Goal: Transaction & Acquisition: Book appointment/travel/reservation

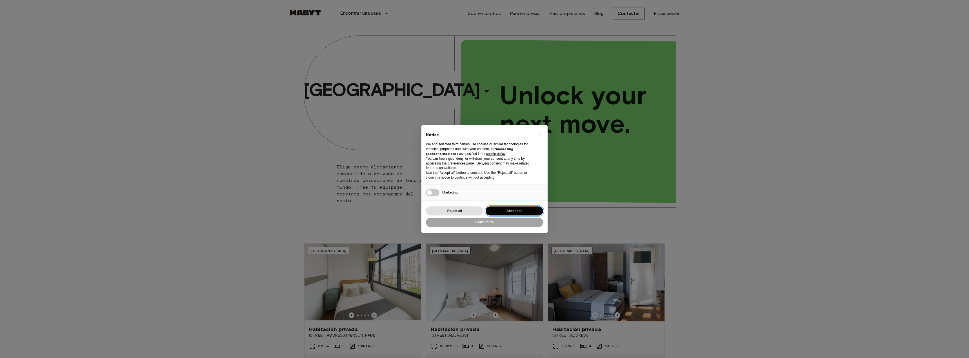
click at [520, 210] on button "Accept all" at bounding box center [514, 210] width 57 height 9
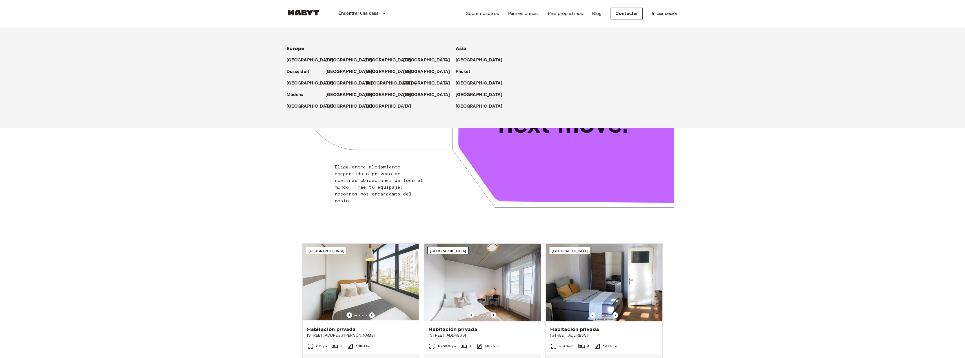
click at [373, 83] on p "[GEOGRAPHIC_DATA]" at bounding box center [388, 83] width 47 height 7
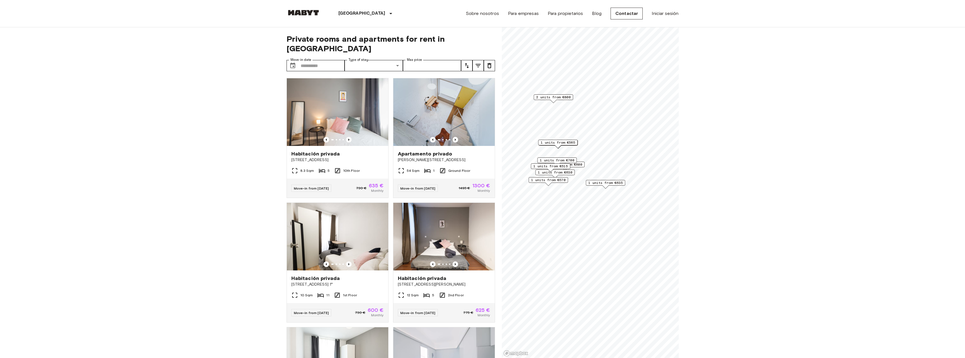
click at [613, 183] on span "1 units from €635" at bounding box center [605, 182] width 34 height 5
click at [649, 130] on icon "Map marker" at bounding box center [650, 133] width 7 height 7
click at [561, 180] on span "1 units from €570" at bounding box center [548, 179] width 34 height 5
click at [595, 127] on icon "Map marker" at bounding box center [593, 130] width 7 height 7
click at [564, 166] on span "1 units from €515" at bounding box center [550, 166] width 34 height 5
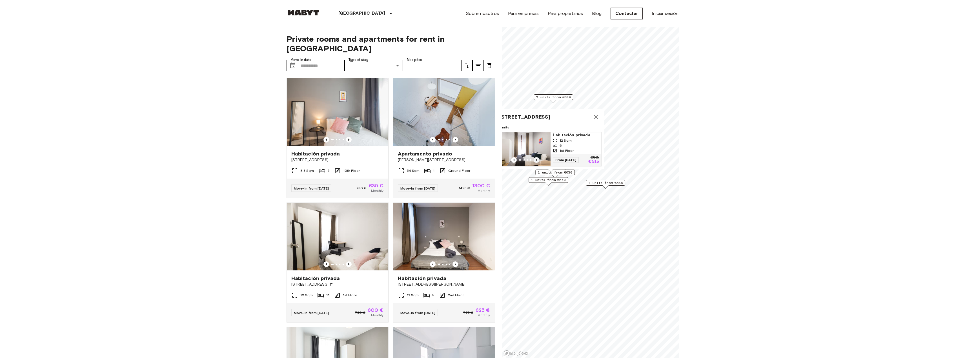
click at [538, 157] on icon "Previous image" at bounding box center [536, 160] width 6 height 6
click at [537, 157] on icon "Previous image" at bounding box center [536, 160] width 6 height 6
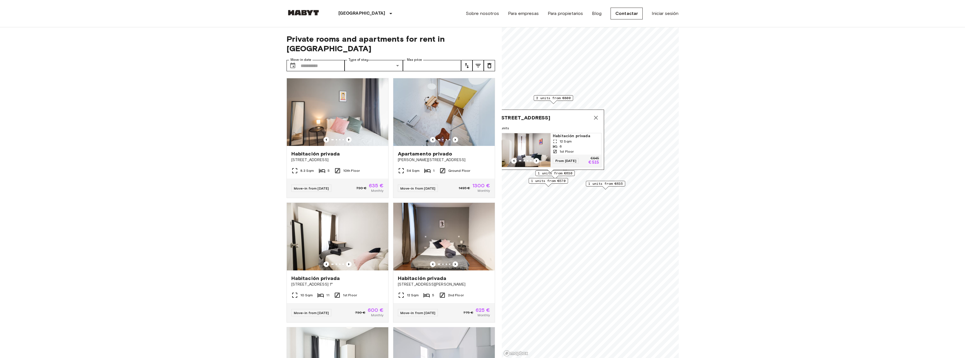
click at [596, 116] on icon "Map marker" at bounding box center [596, 118] width 4 height 4
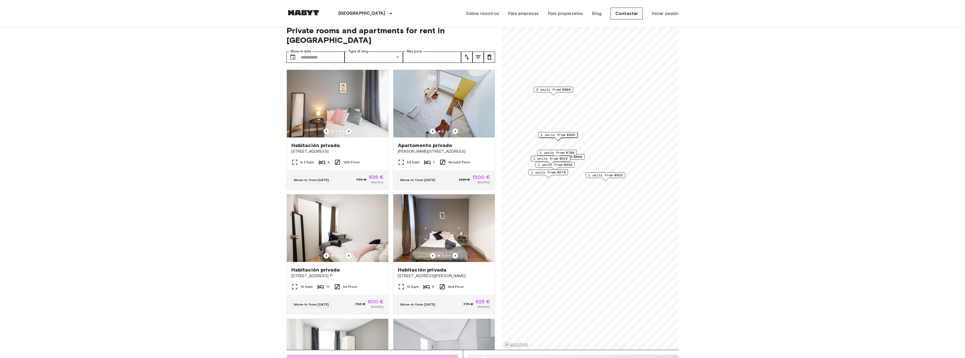
scroll to position [56, 0]
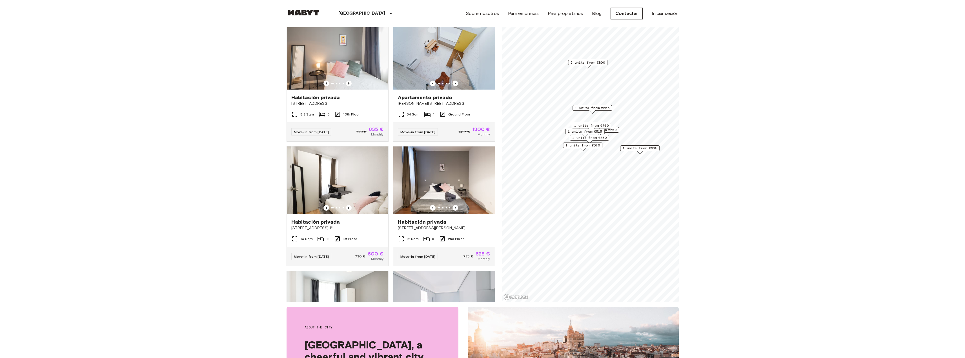
click at [588, 130] on span "1 units from €515" at bounding box center [585, 131] width 34 height 5
click at [646, 149] on span "1 units from €635" at bounding box center [639, 148] width 34 height 5
click at [624, 139] on icon "Previous image" at bounding box center [626, 142] width 6 height 6
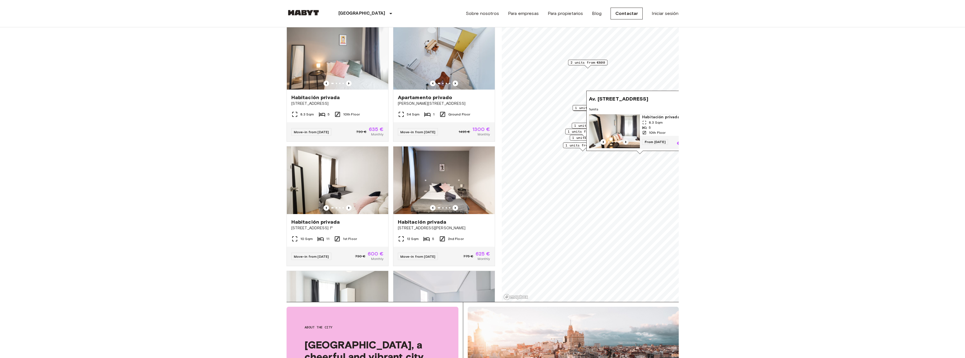
click at [624, 139] on icon "Previous image" at bounding box center [626, 142] width 6 height 6
click at [575, 147] on span "1 units from €570" at bounding box center [582, 145] width 34 height 5
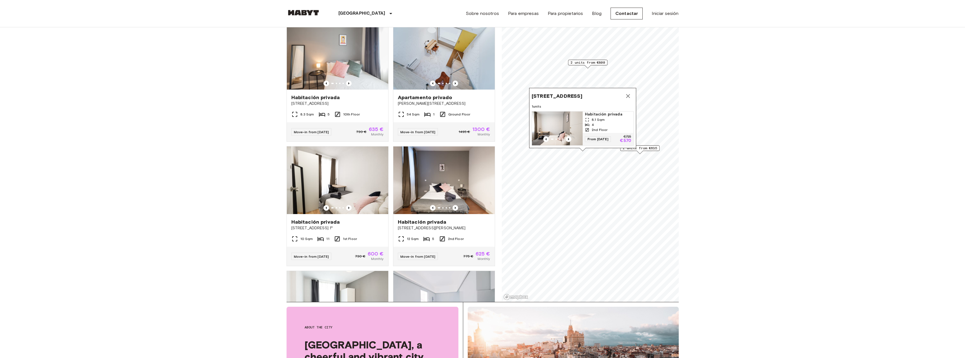
click at [628, 94] on icon "Map marker" at bounding box center [628, 96] width 4 height 4
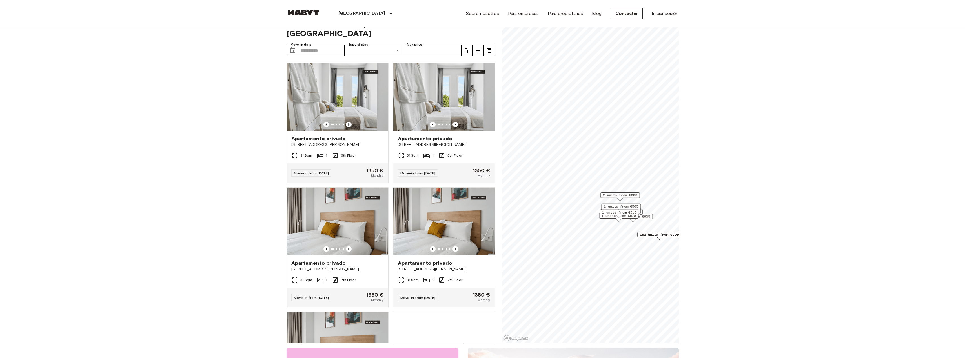
scroll to position [56, 0]
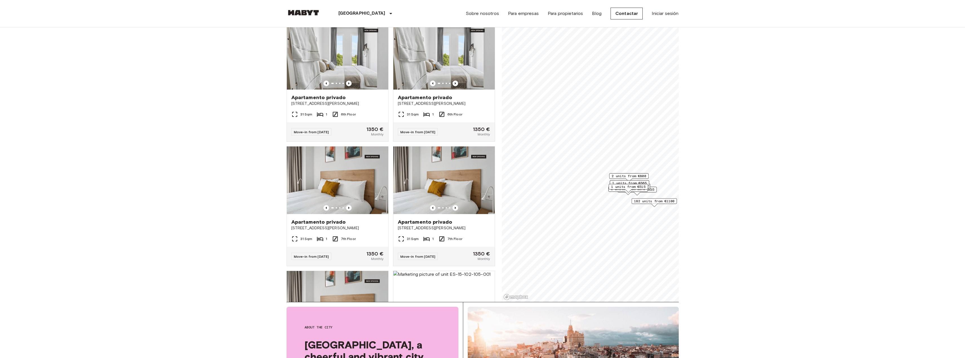
click at [666, 202] on span "182 units from €1100" at bounding box center [654, 201] width 40 height 5
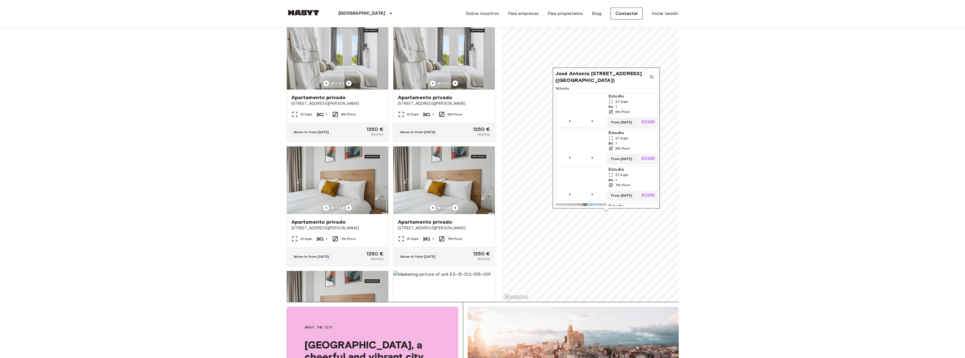
drag, startPoint x: 597, startPoint y: 74, endPoint x: 604, endPoint y: 81, distance: 9.6
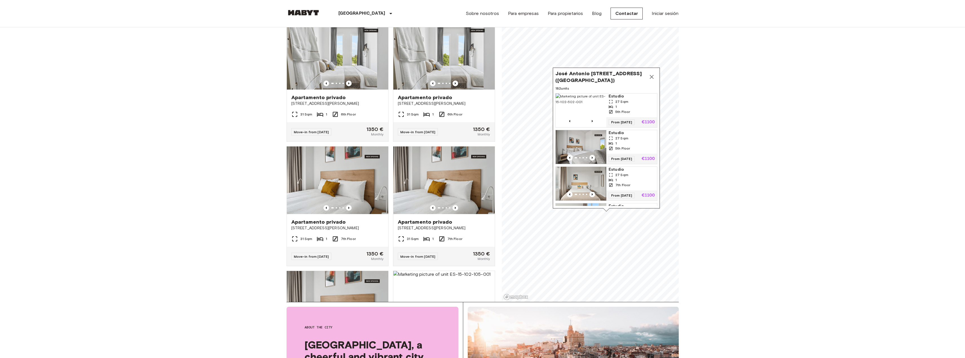
click at [597, 74] on span "José Antonio Rebolledo y Palma 23, 28051 Madrid (Vallecas)" at bounding box center [600, 77] width 91 height 14
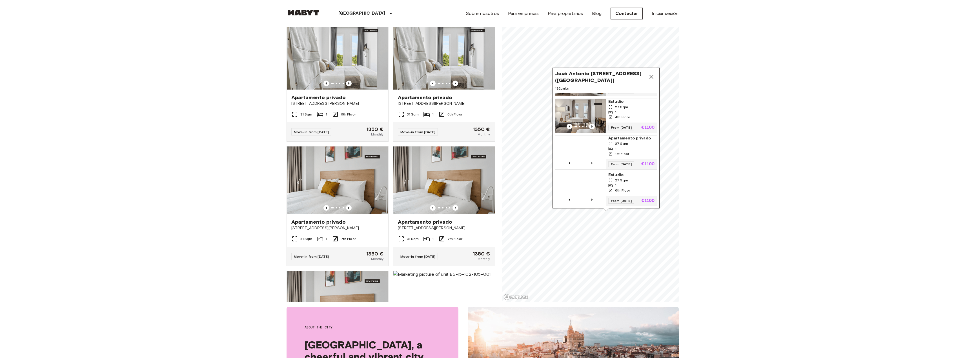
scroll to position [141, 0]
click at [652, 78] on icon "Map marker" at bounding box center [651, 77] width 4 height 4
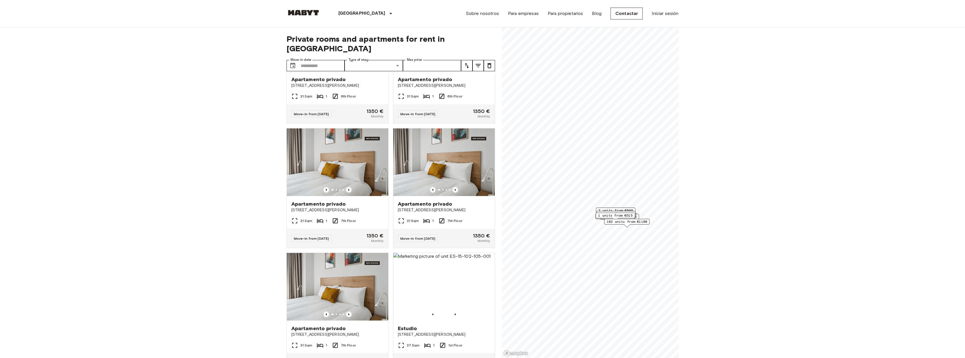
scroll to position [113, 0]
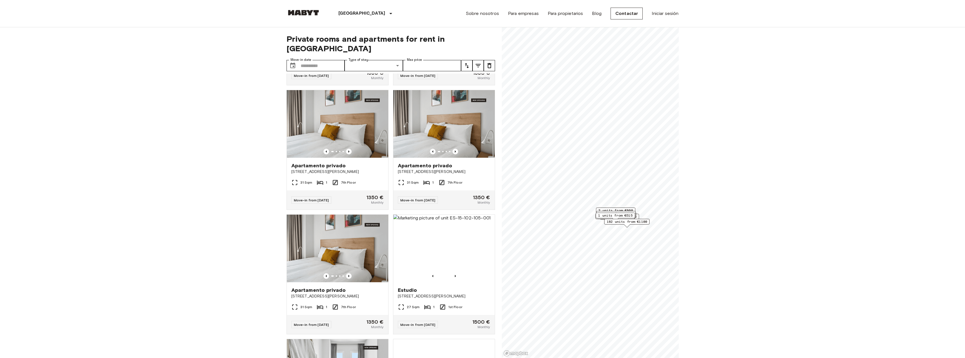
click at [634, 221] on span "182 units from €1100" at bounding box center [626, 221] width 40 height 5
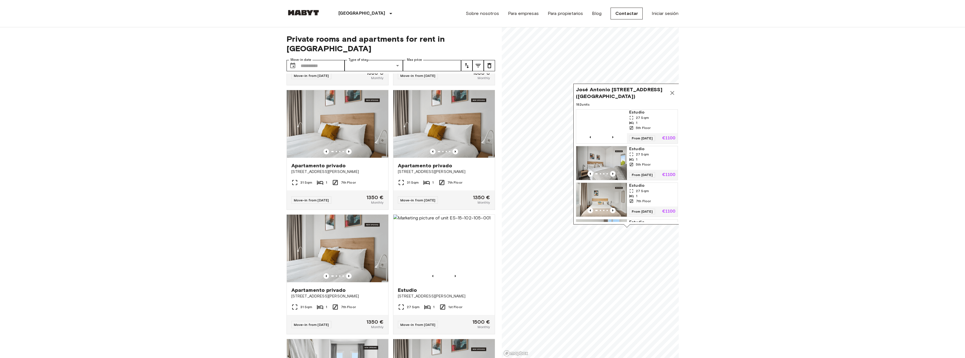
click at [660, 126] on div "5th Floor" at bounding box center [652, 127] width 46 height 5
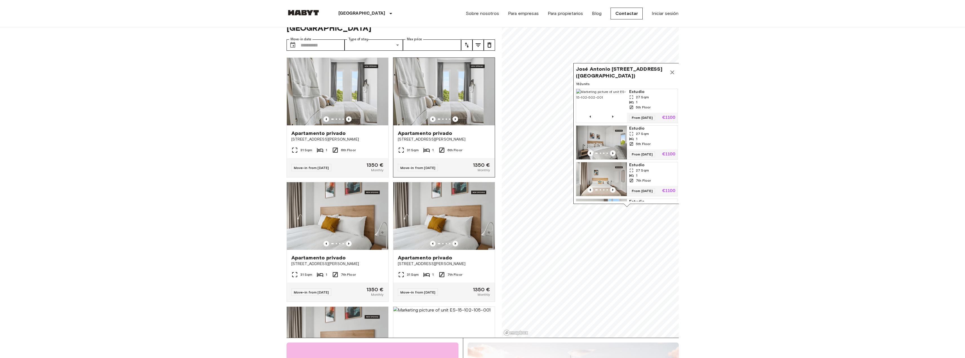
scroll to position [0, 0]
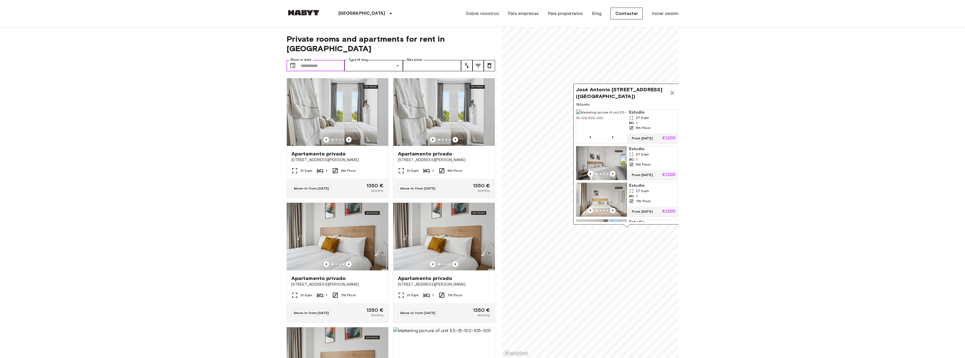
click at [318, 60] on input "Move-in date" at bounding box center [323, 65] width 44 height 11
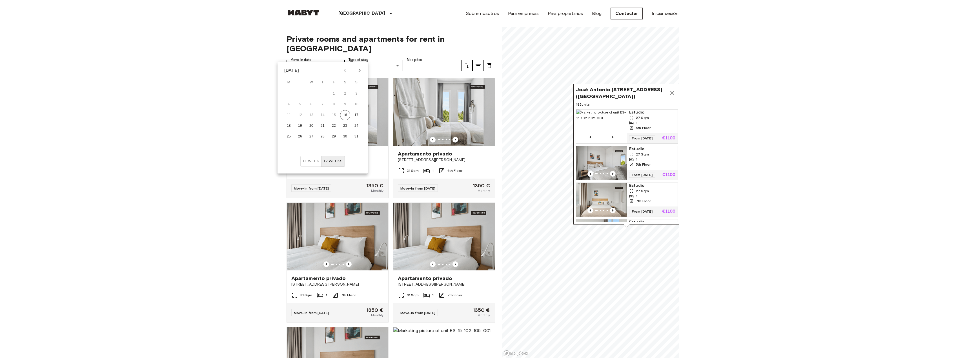
click at [364, 70] on div "August 2025" at bounding box center [322, 70] width 90 height 8
click at [360, 70] on icon "Next month" at bounding box center [360, 70] width 2 height 3
click at [290, 94] on button "1" at bounding box center [289, 94] width 10 height 10
type input "**********"
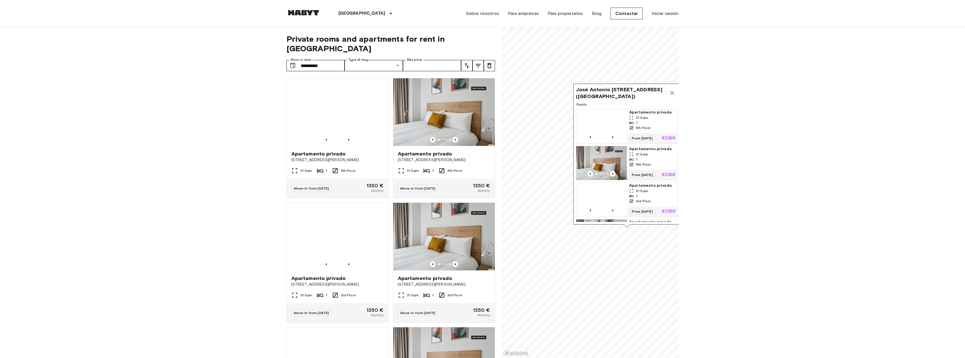
click at [367, 57] on label "Type of stay" at bounding box center [358, 59] width 20 height 5
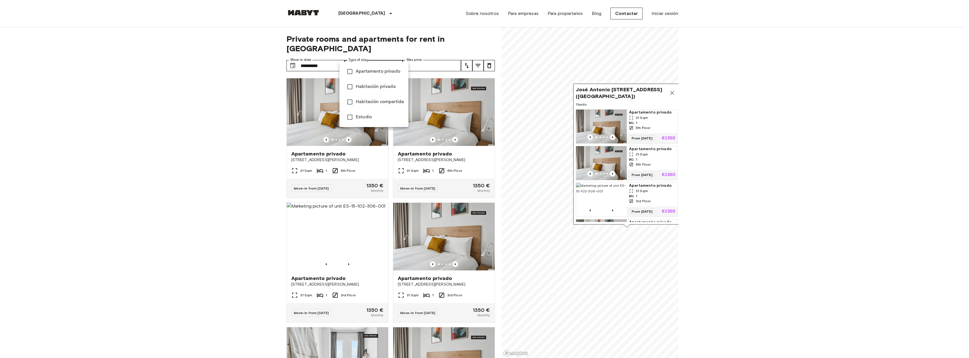
click at [363, 73] on span "Apartamento privado" at bounding box center [380, 71] width 48 height 7
type input "**********"
click at [415, 56] on div at bounding box center [484, 179] width 969 height 358
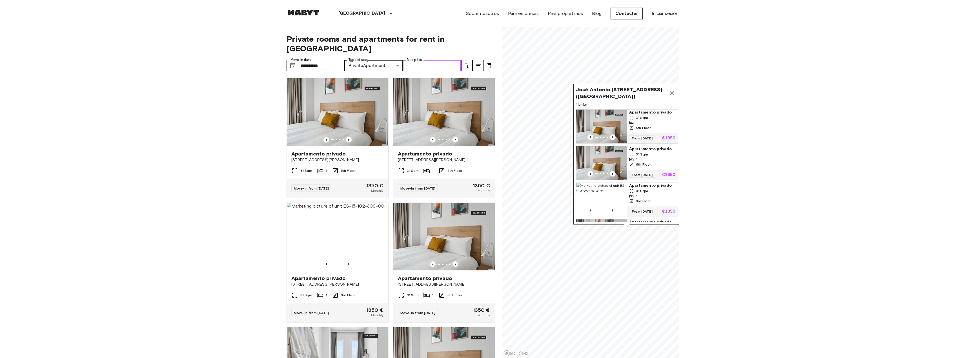
click at [458, 60] on input "Max price" at bounding box center [432, 65] width 58 height 11
click at [446, 60] on input "Max price" at bounding box center [432, 65] width 58 height 11
click at [430, 60] on input "Max price" at bounding box center [432, 65] width 58 height 11
click at [674, 91] on icon "Map marker" at bounding box center [672, 93] width 7 height 7
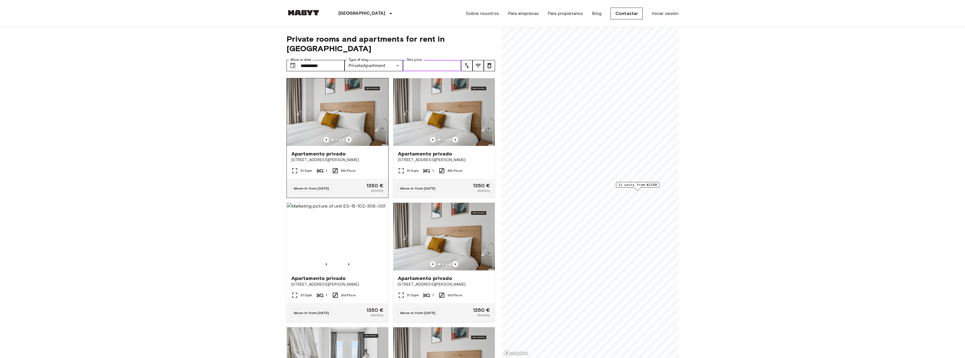
click at [336, 117] on img at bounding box center [337, 112] width 101 height 68
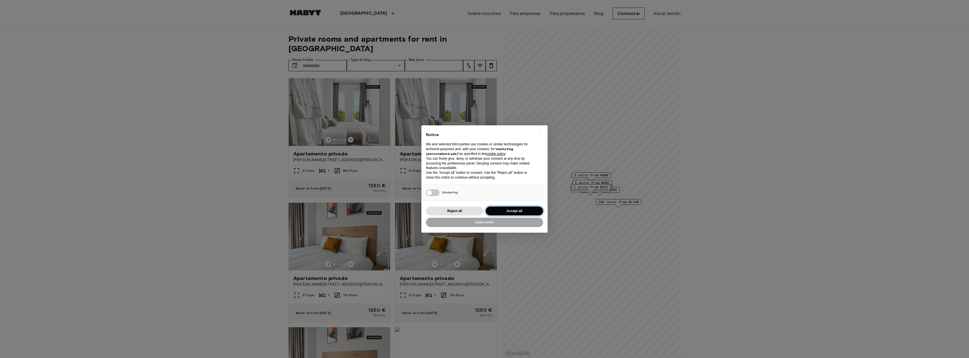
click at [525, 207] on button "Accept all" at bounding box center [514, 210] width 57 height 9
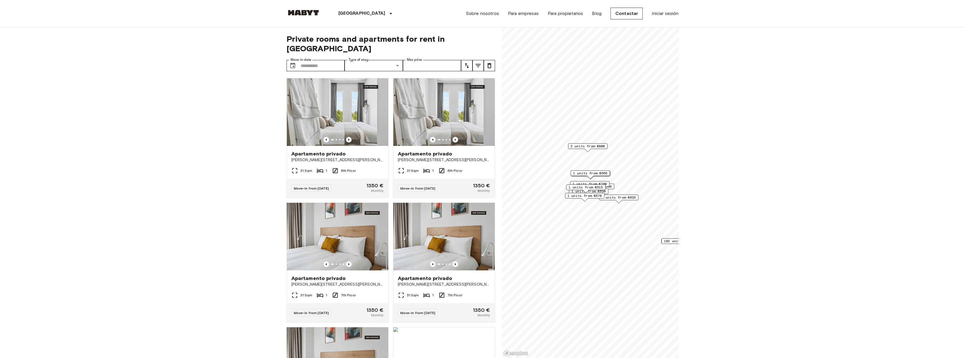
click at [592, 187] on span "1 units from €515" at bounding box center [585, 187] width 34 height 5
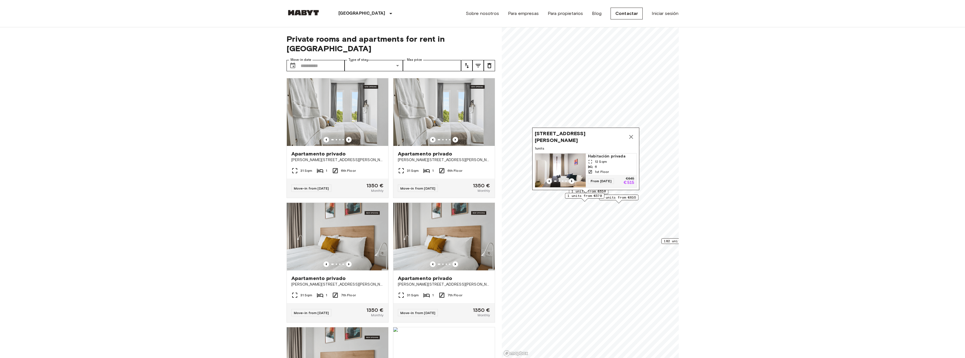
click at [613, 178] on span "From 01 Feb 26" at bounding box center [601, 181] width 26 height 6
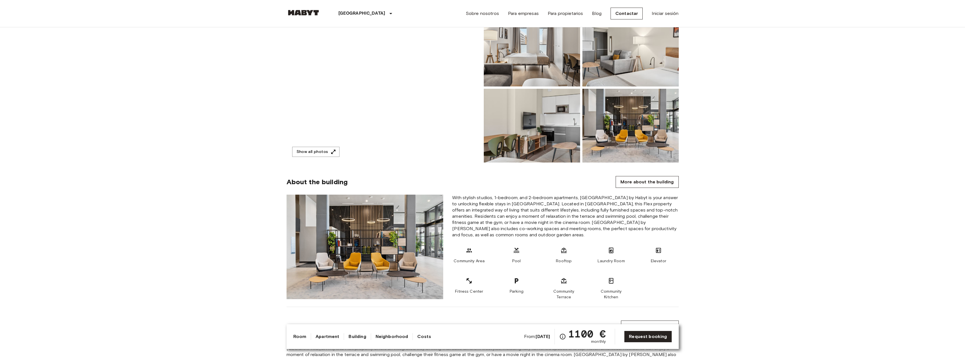
scroll to position [56, 0]
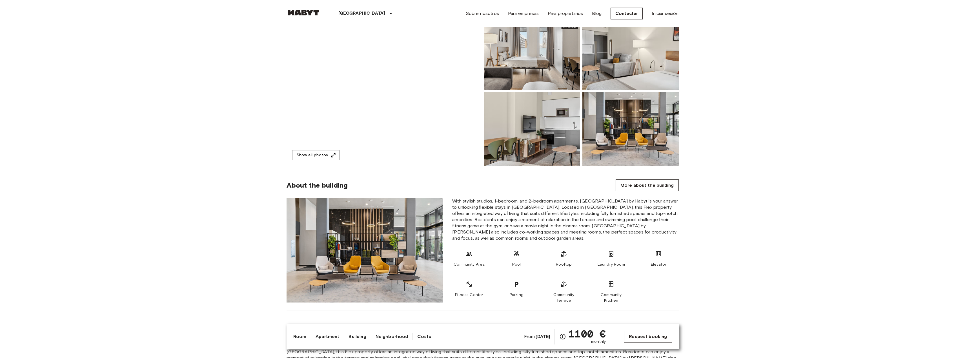
click at [661, 334] on link "Request booking" at bounding box center [648, 337] width 48 height 12
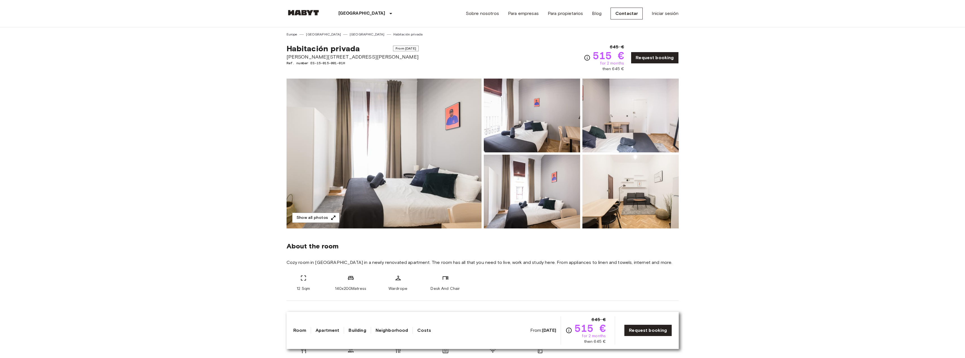
click at [327, 162] on img at bounding box center [383, 154] width 195 height 150
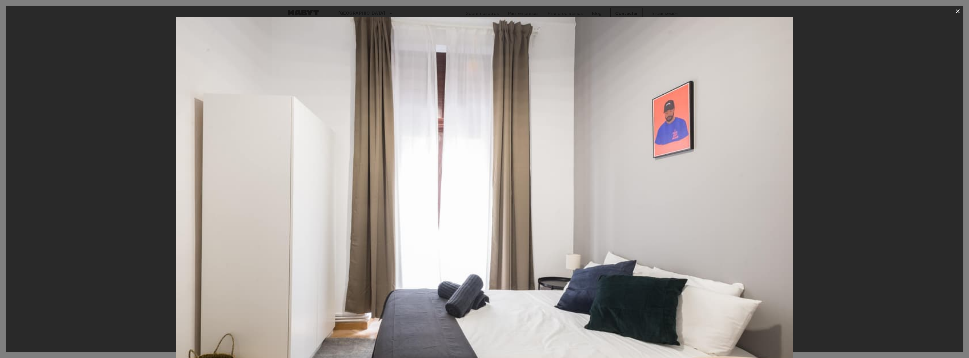
click at [475, 226] on img at bounding box center [484, 222] width 617 height 411
click at [726, 273] on img at bounding box center [484, 222] width 617 height 411
click at [958, 8] on icon "button" at bounding box center [957, 11] width 7 height 7
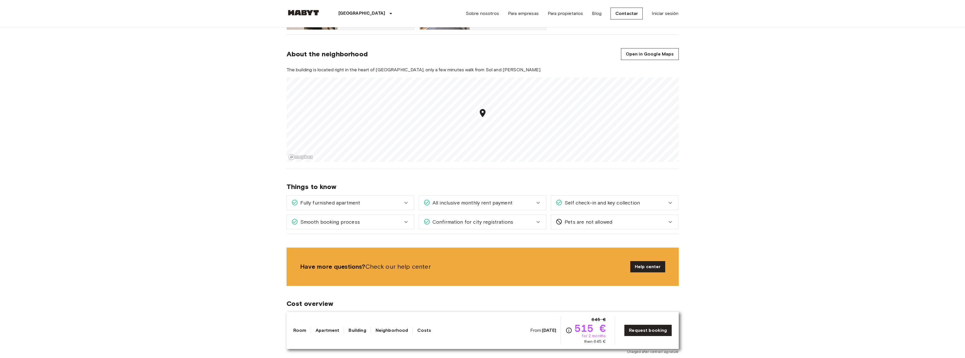
scroll to position [451, 0]
